Goal: Navigation & Orientation: Find specific page/section

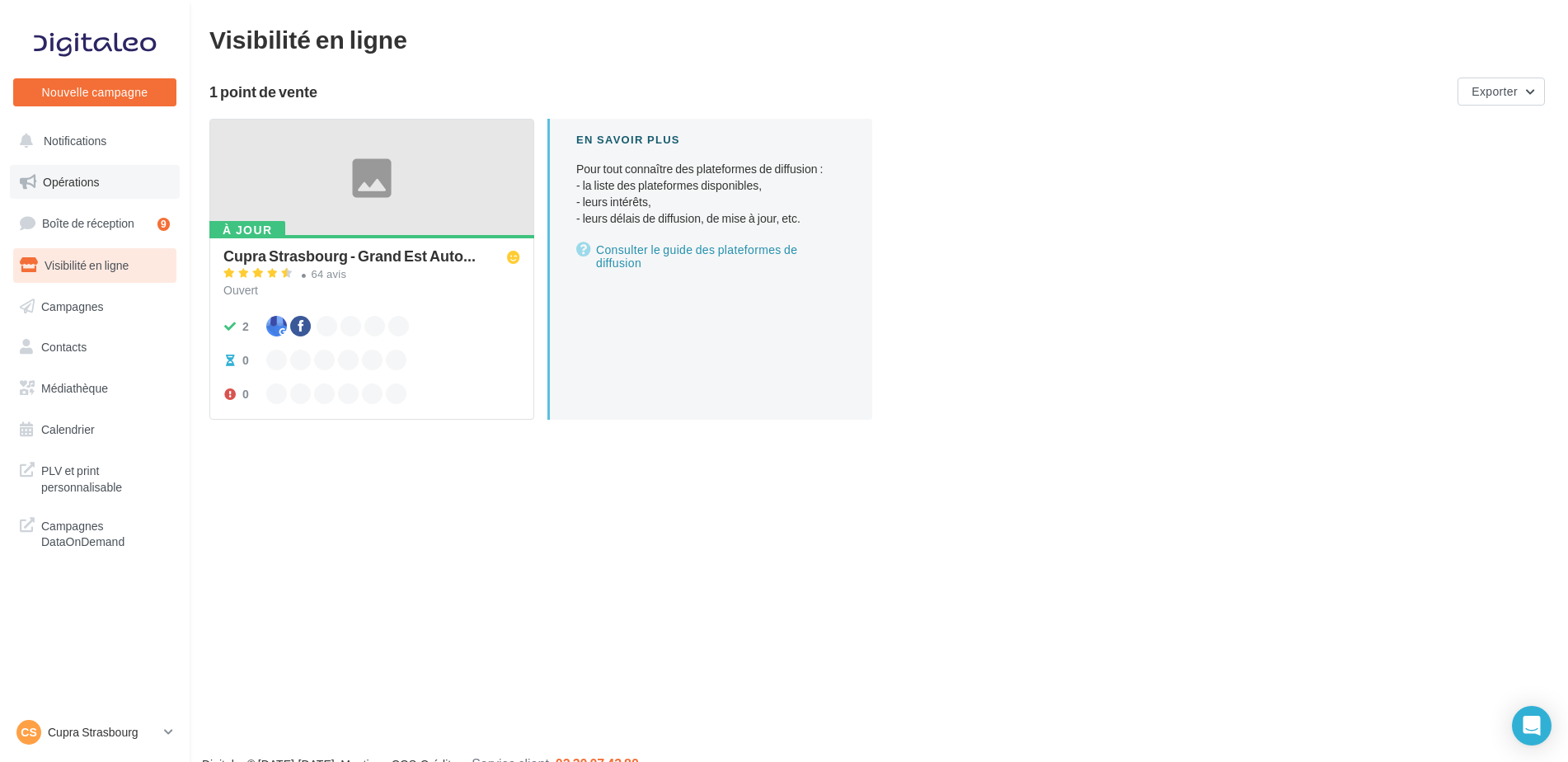
click at [117, 168] on link "Opérations" at bounding box center [94, 182] width 170 height 35
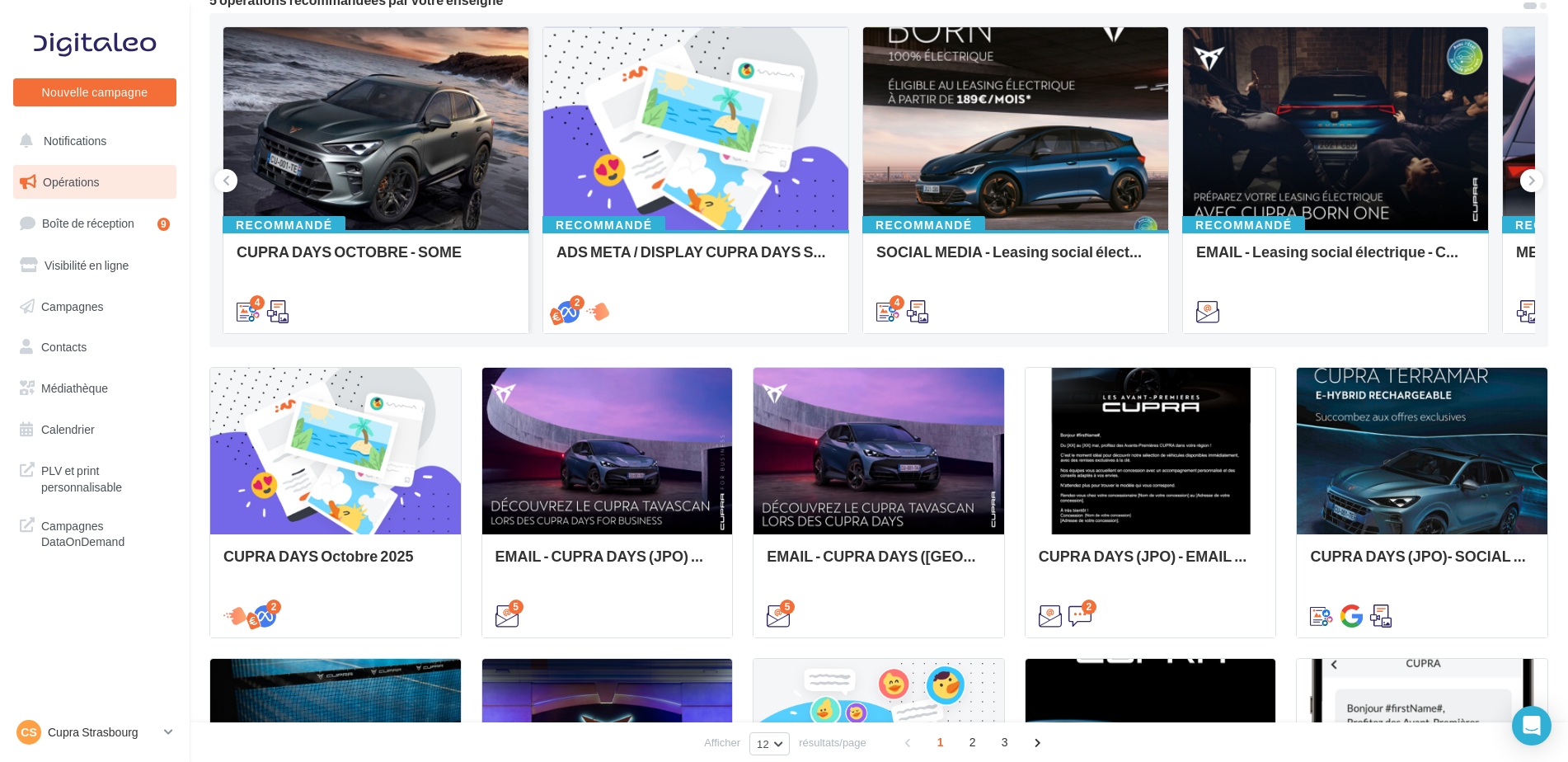
scroll to position [165, 0]
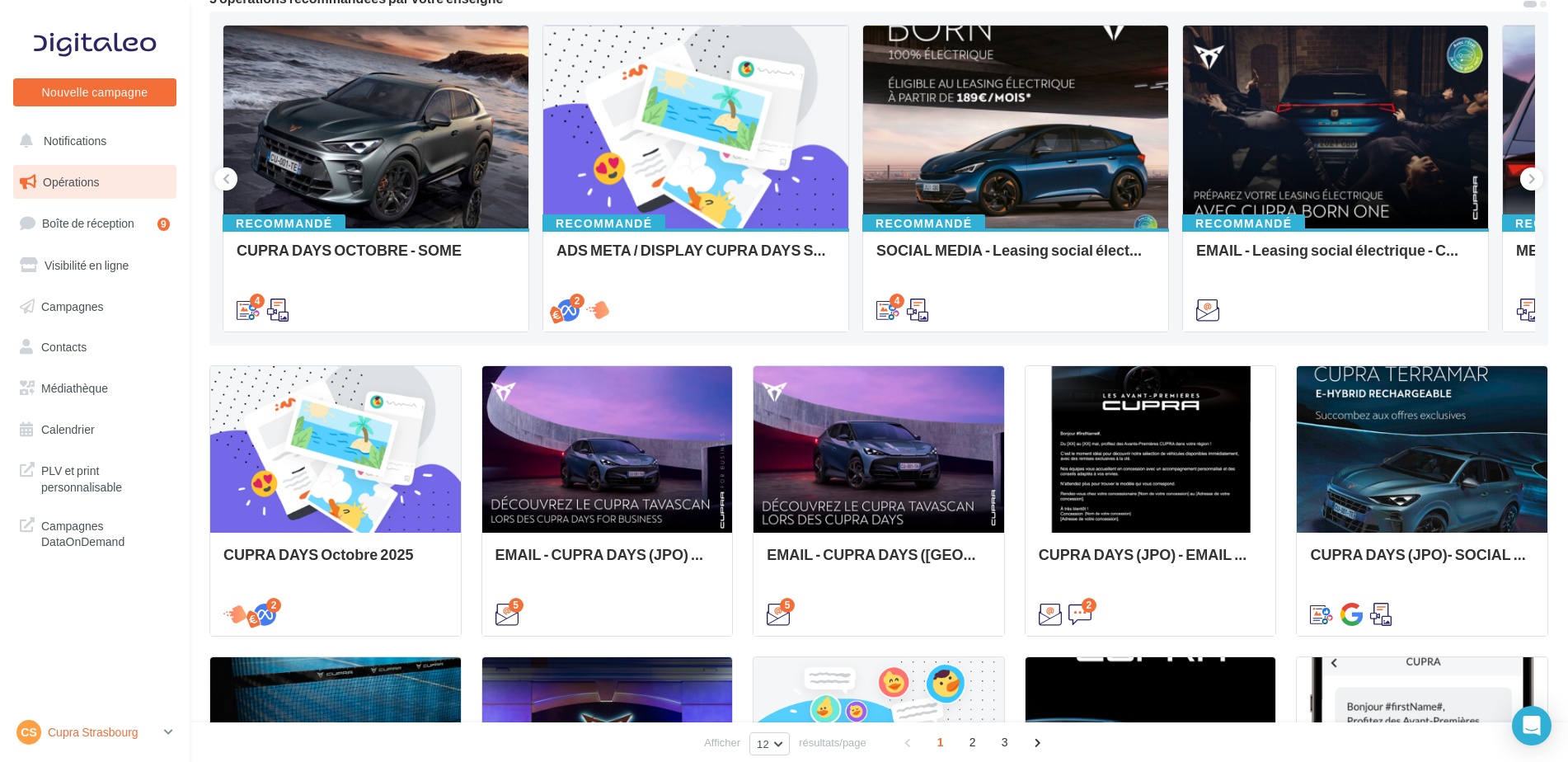
click at [155, 726] on p "Cupra Strasbourg" at bounding box center [103, 732] width 110 height 17
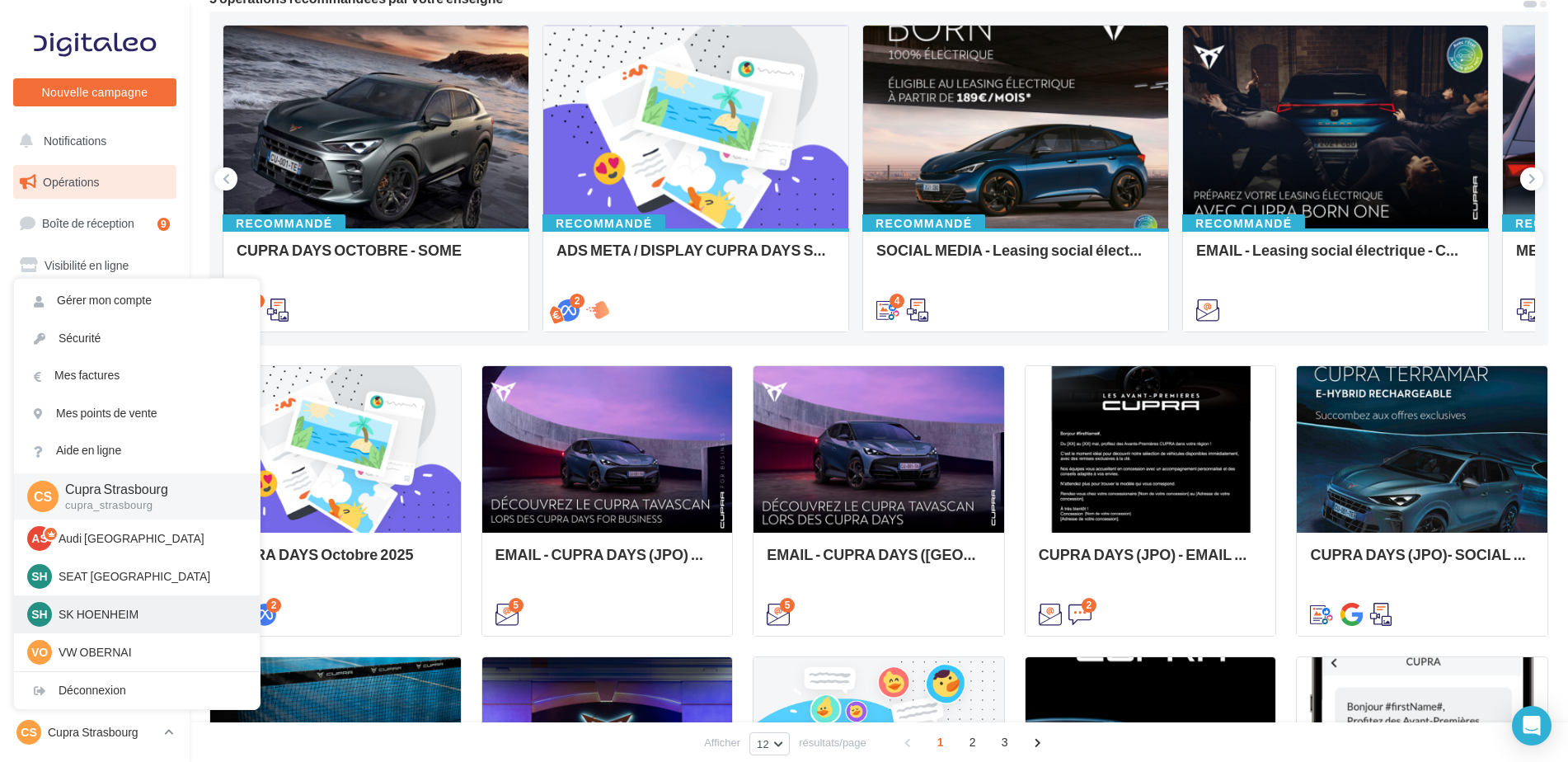
click at [139, 610] on p "SK HOENHEIM" at bounding box center [149, 614] width 181 height 17
